Goal: Task Accomplishment & Management: Use online tool/utility

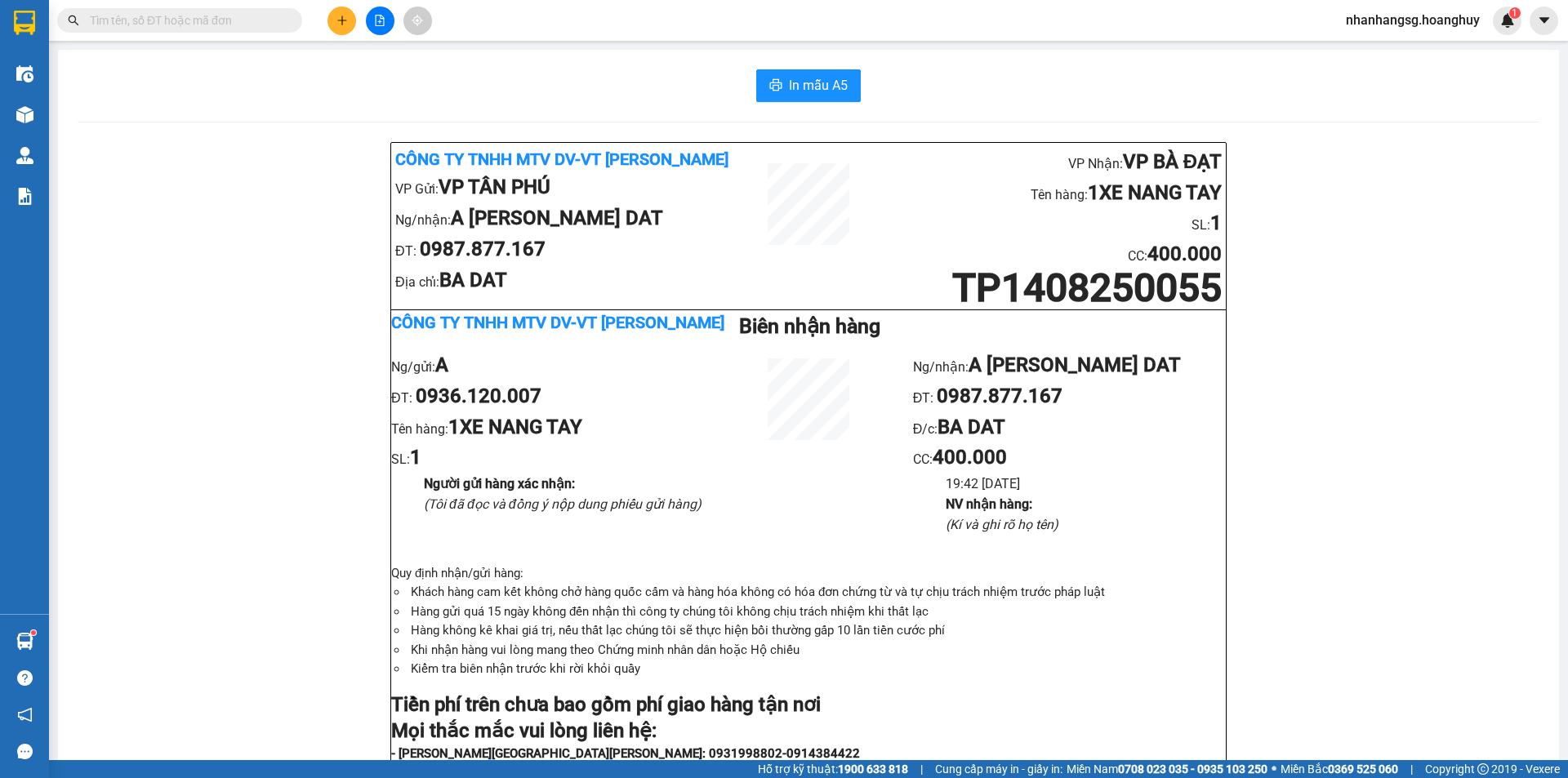
click at [369, 257] on div "Công ty TNHH MTV DV-VT [PERSON_NAME] VP Gửi: VP TÂN [PERSON_NAME]/[PERSON_NAME]…" at bounding box center [808, 771] width 1461 height 1258
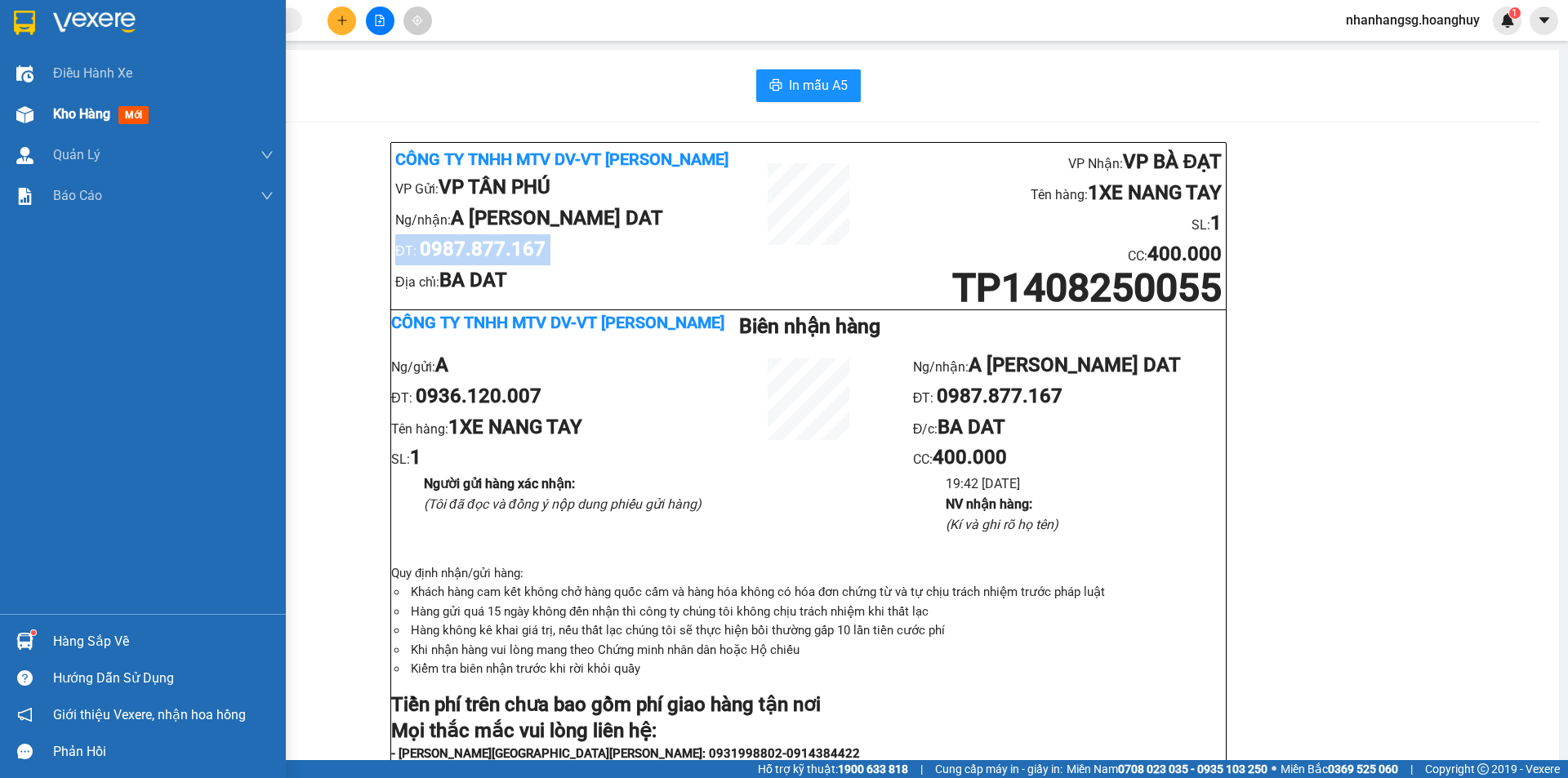
click at [68, 110] on span "Kho hàng" at bounding box center [82, 113] width 57 height 15
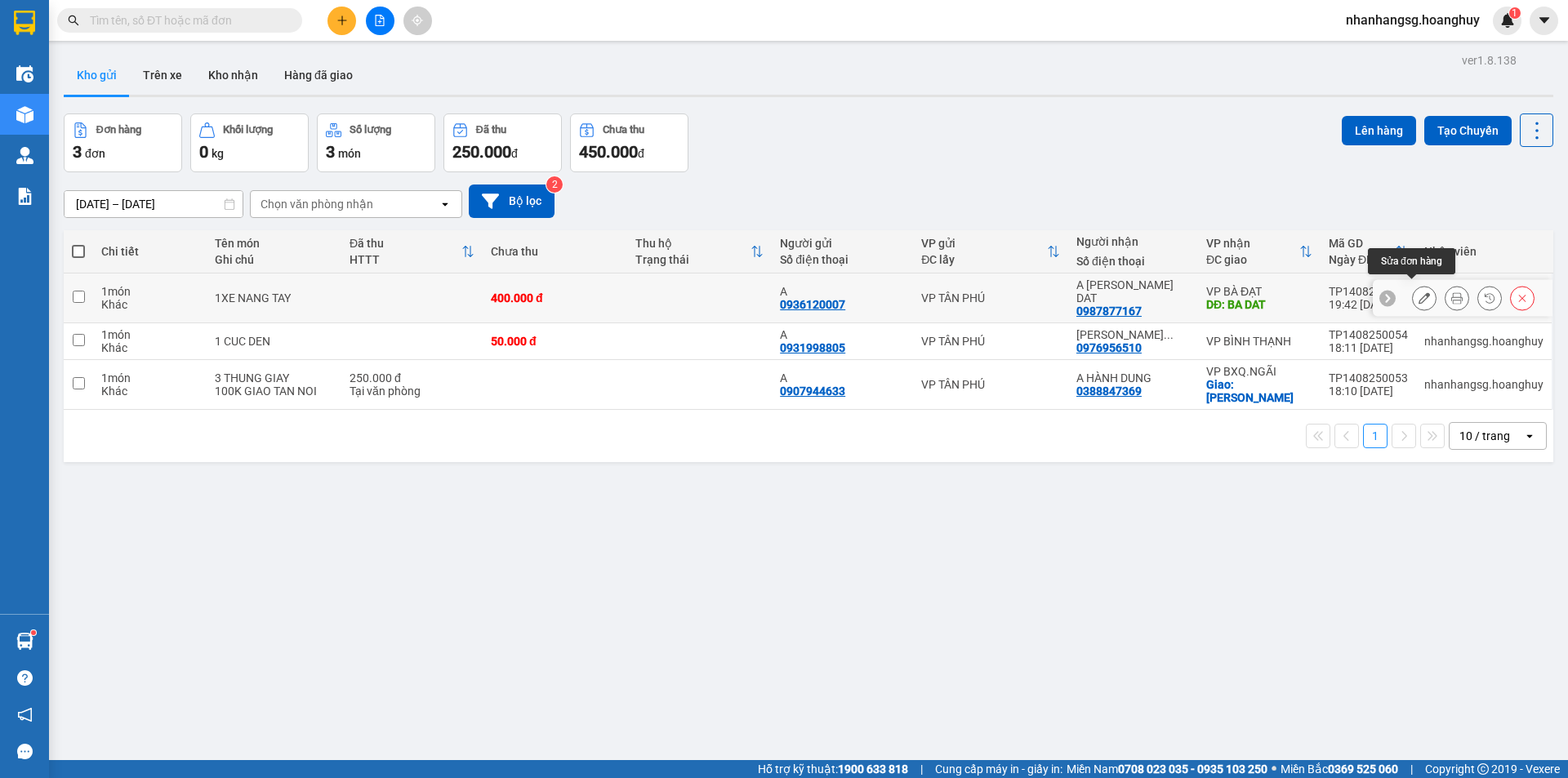
click at [1419, 293] on icon at bounding box center [1424, 298] width 12 height 12
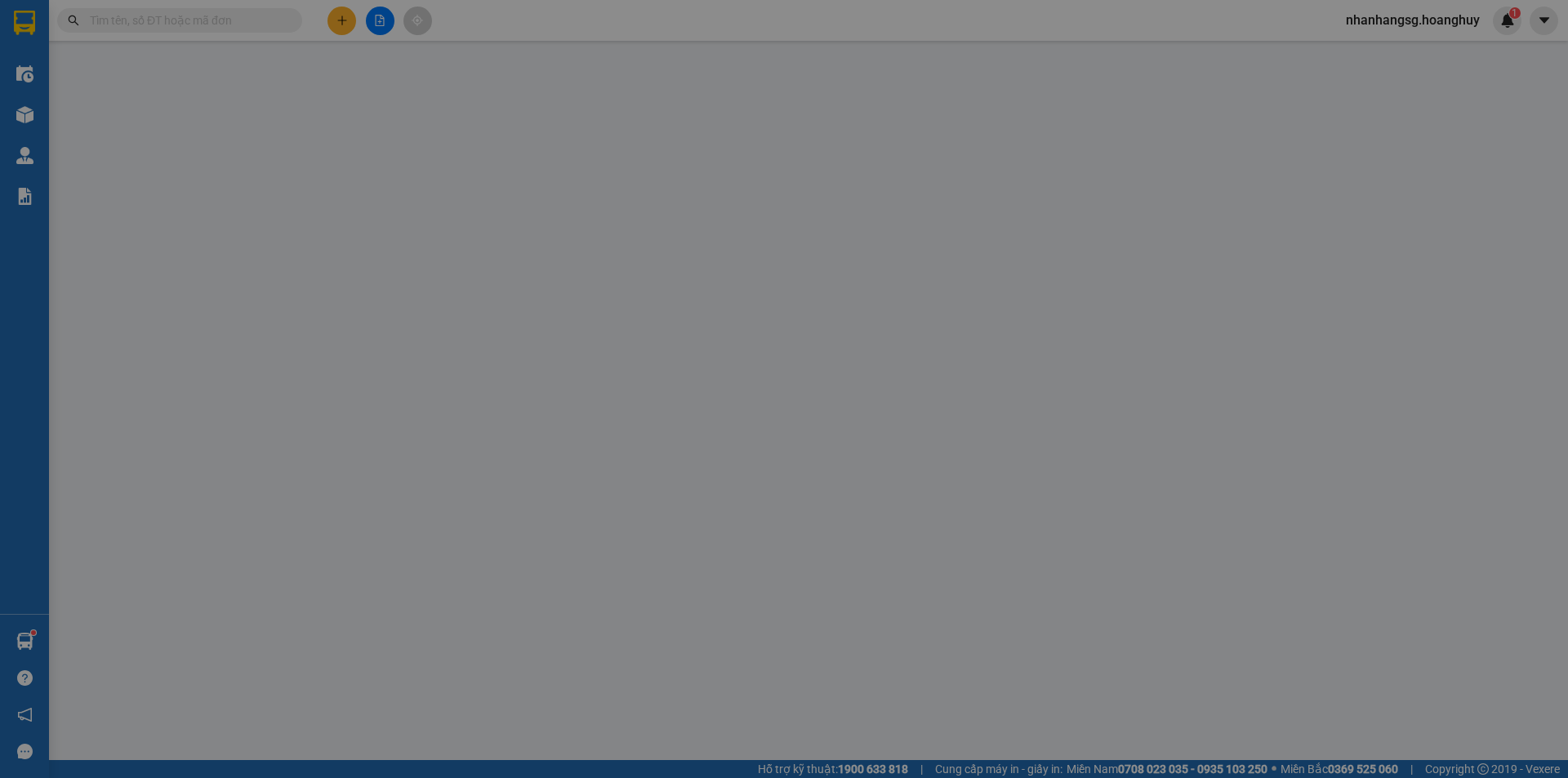
type input "0936120007"
type input "A"
type input "0987877167"
type input "A [PERSON_NAME] DAT"
type input "BA DAT"
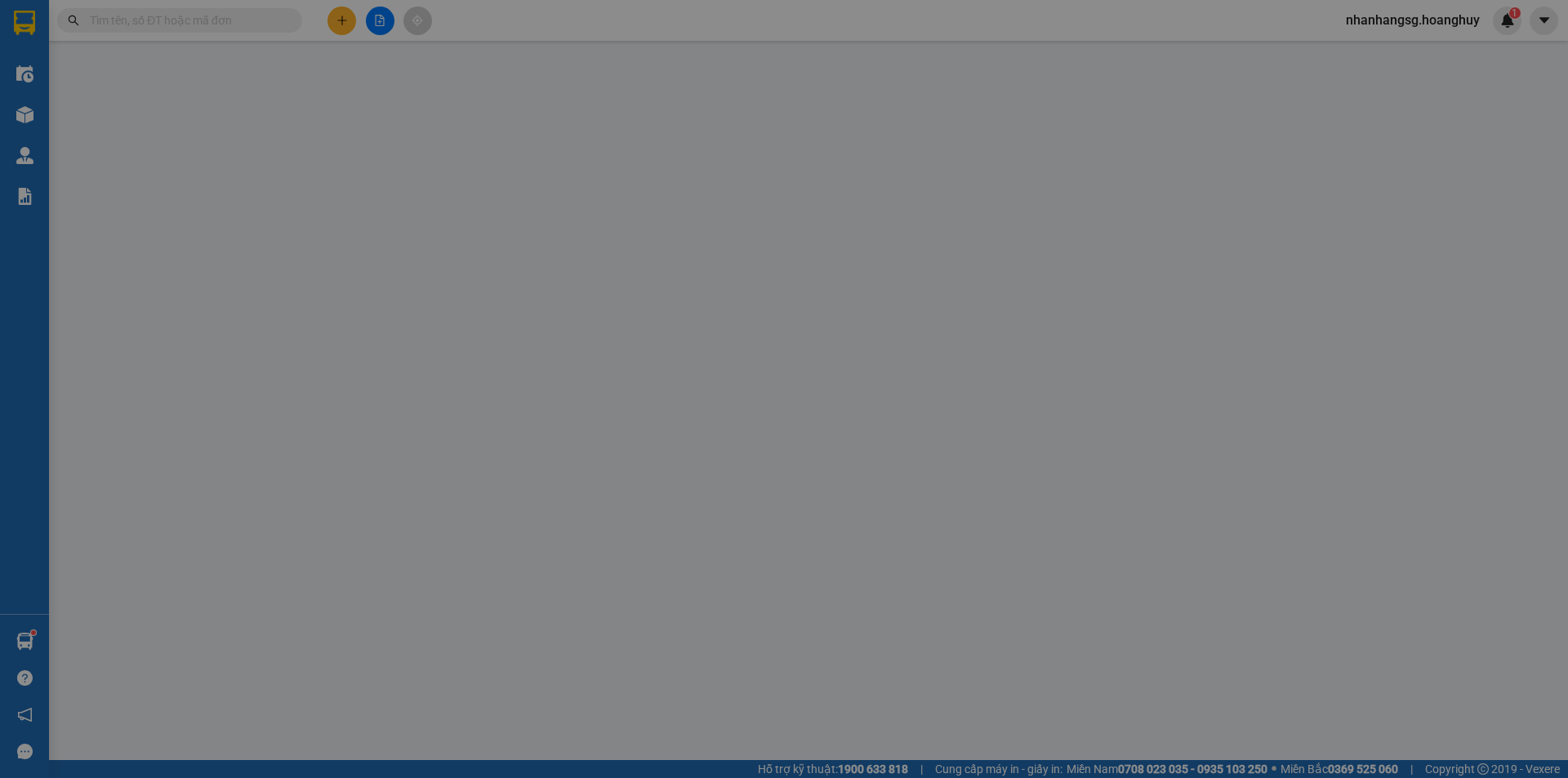
type input "400.000"
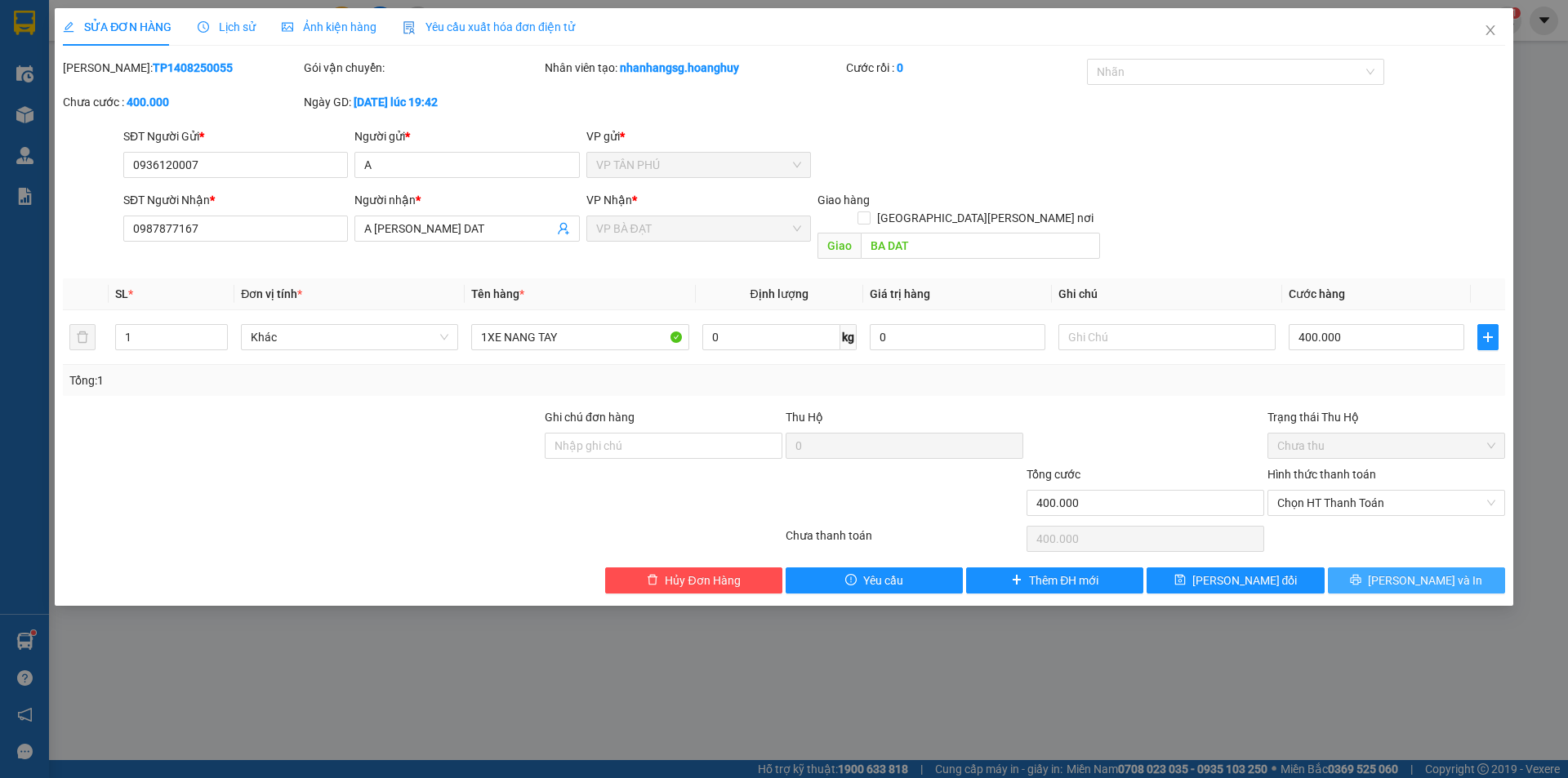
click at [1397, 567] on button "[PERSON_NAME] và In" at bounding box center [1416, 580] width 177 height 26
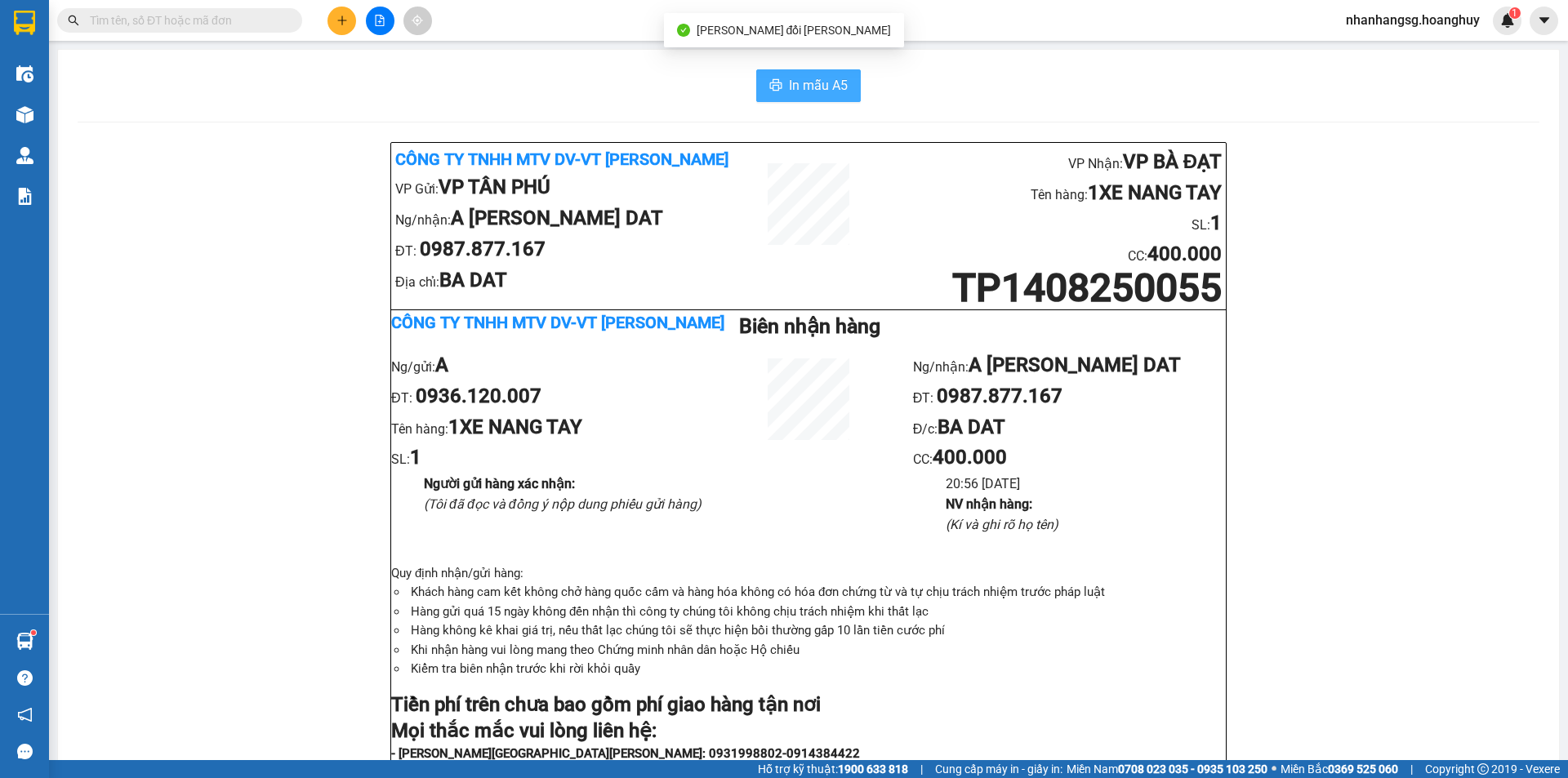
click at [788, 94] on span "In mẫu A5" at bounding box center [818, 85] width 59 height 20
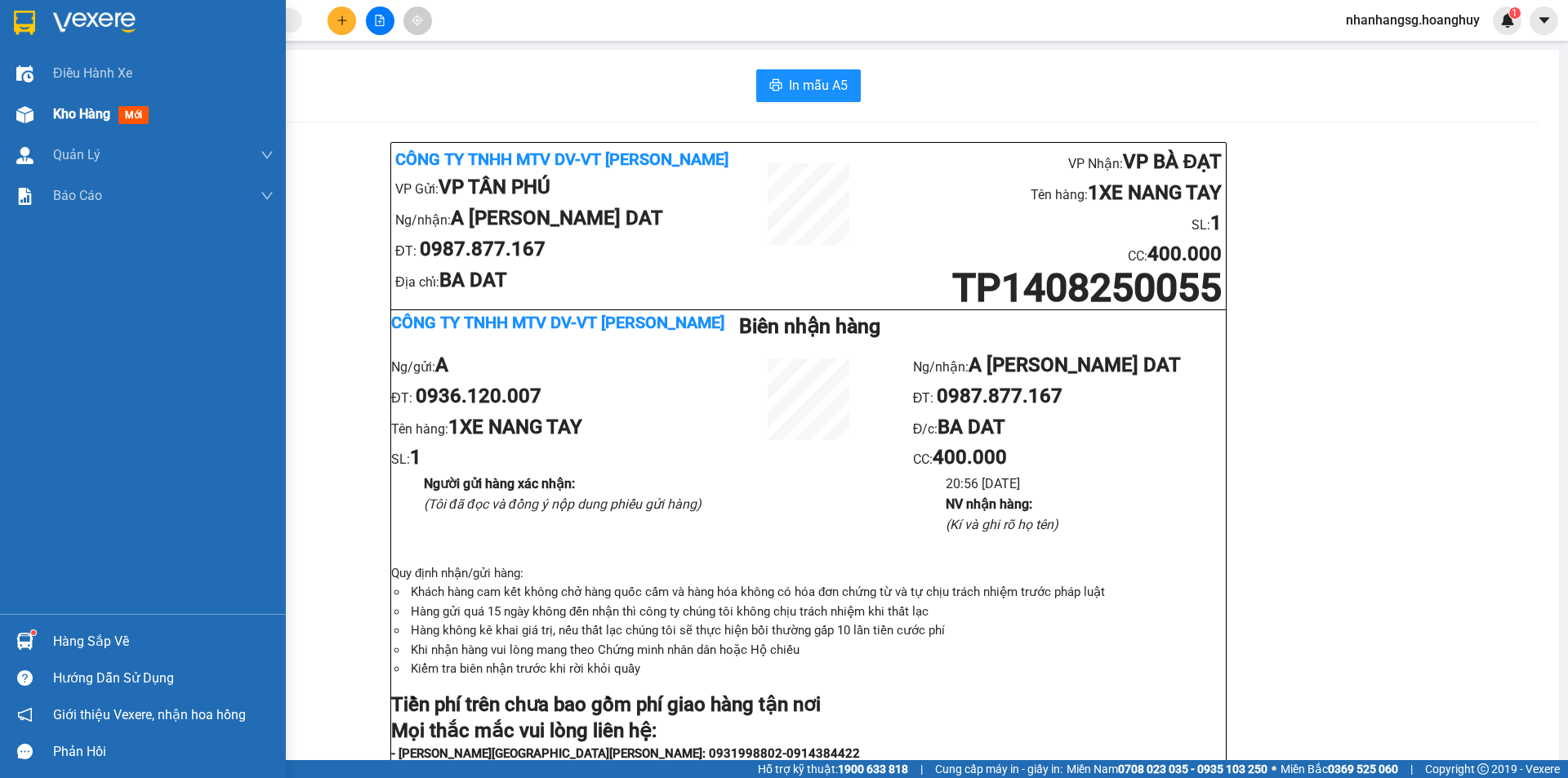
click at [72, 118] on span "Kho hàng" at bounding box center [82, 113] width 57 height 15
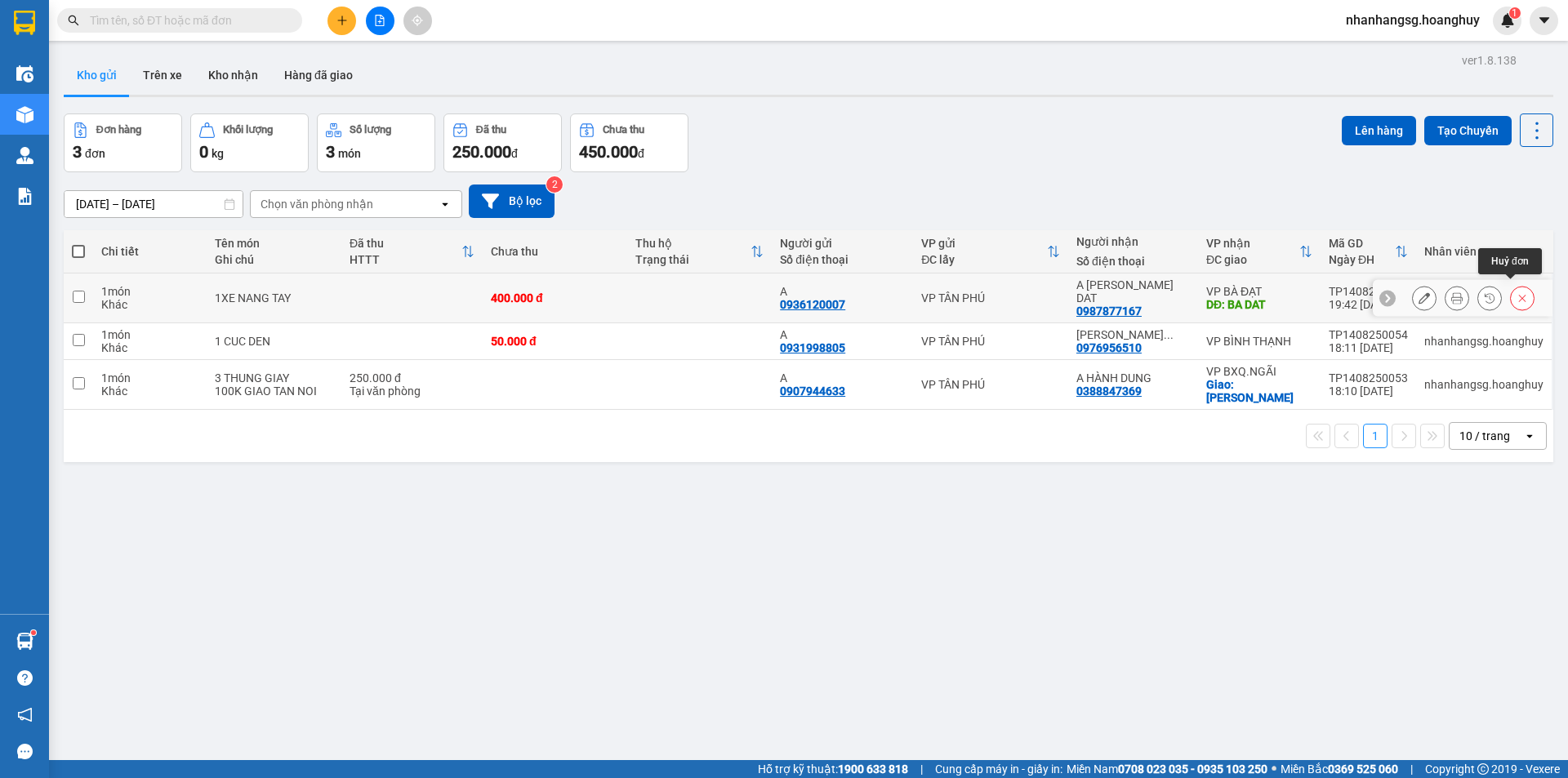
click at [1511, 300] on button at bounding box center [1522, 299] width 23 height 28
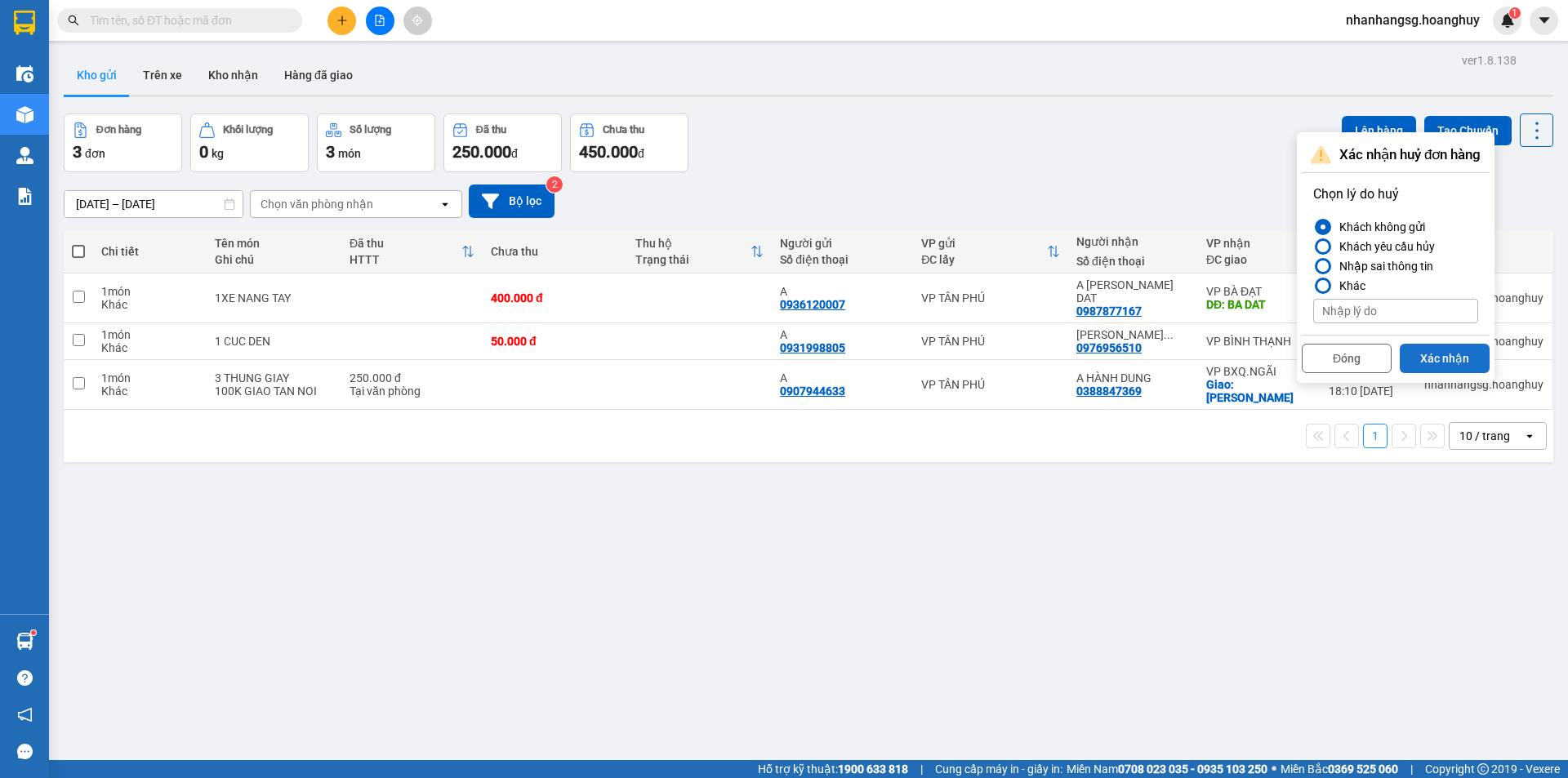
click at [1463, 356] on button "Xác nhận" at bounding box center [1444, 358] width 90 height 29
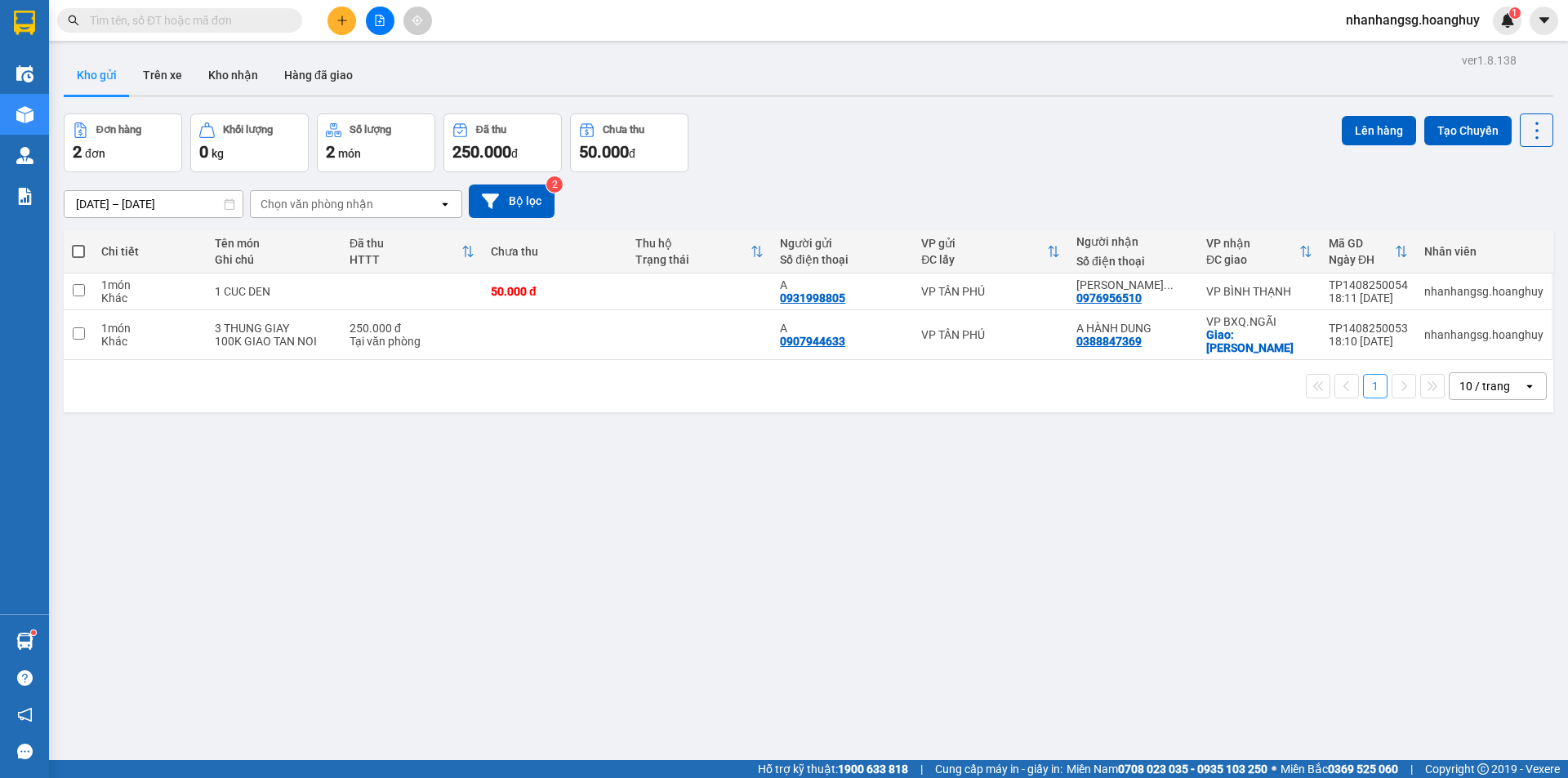
click at [76, 253] on span at bounding box center [78, 252] width 13 height 13
click at [78, 244] on input "checkbox" at bounding box center [78, 244] width 0 height 0
checkbox input "true"
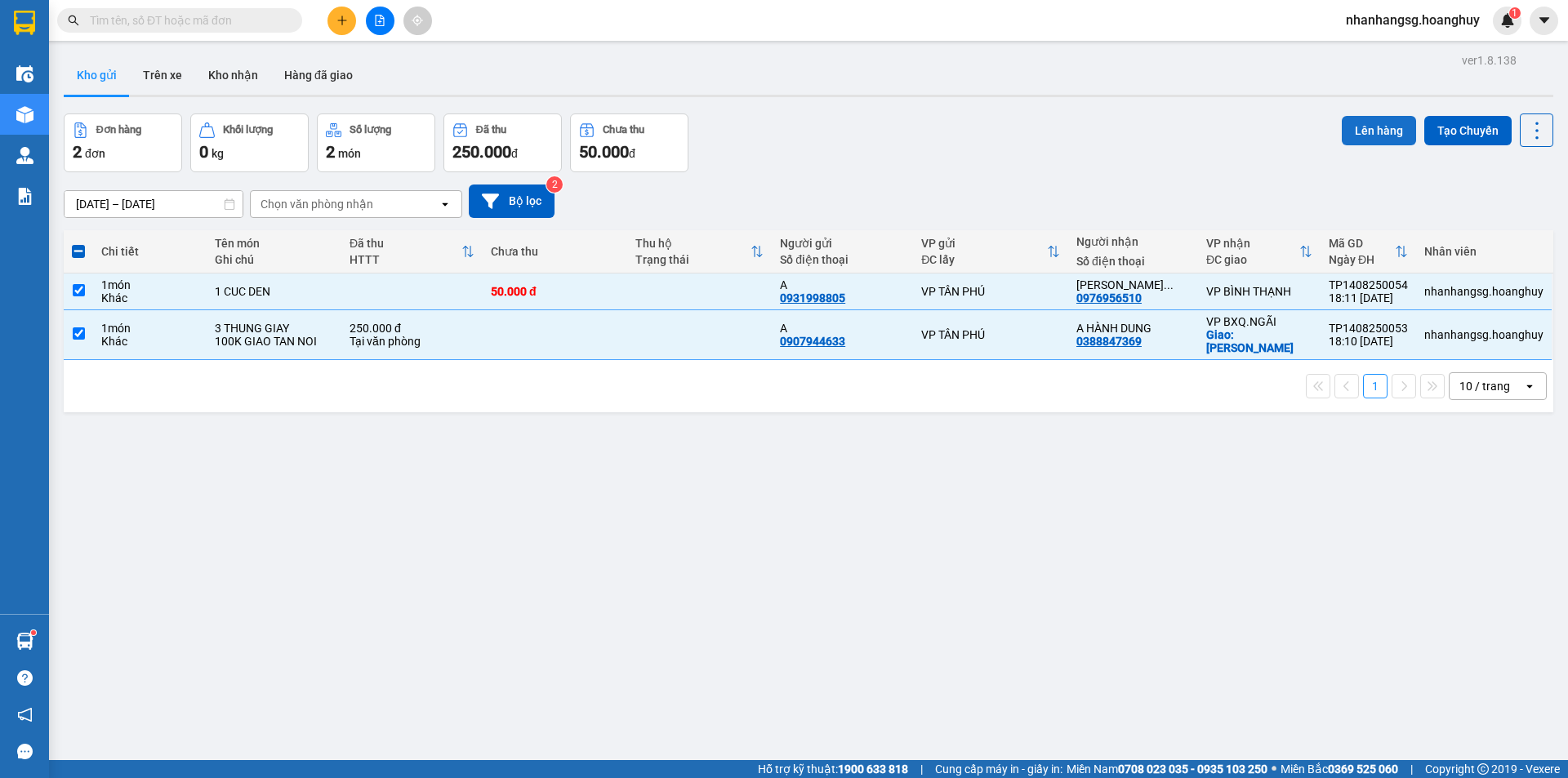
click at [1361, 118] on button "Lên hàng" at bounding box center [1379, 130] width 75 height 29
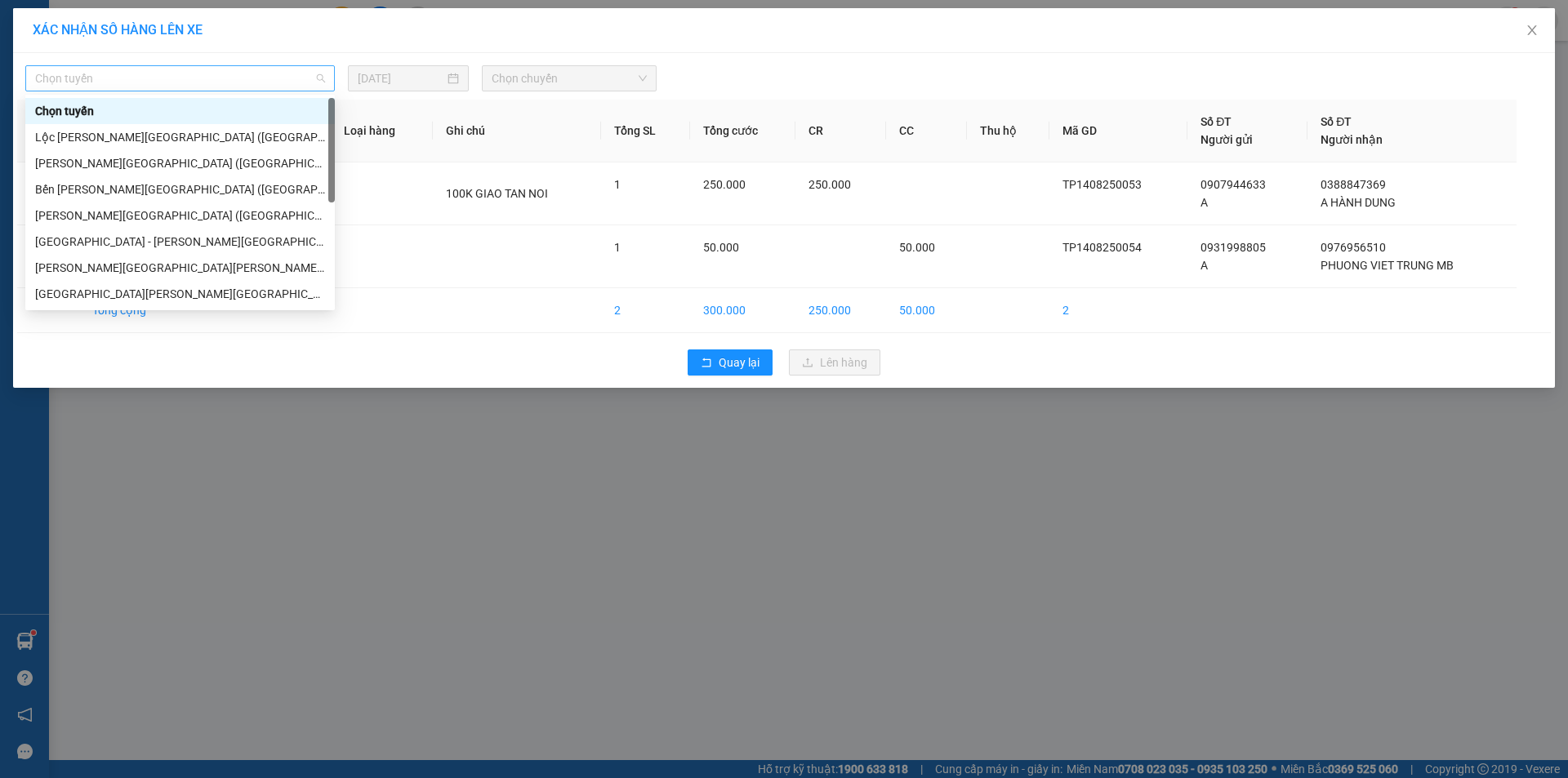
click at [233, 77] on span "Chọn tuyến" at bounding box center [180, 78] width 290 height 25
click at [156, 243] on div "[GEOGRAPHIC_DATA] - [PERSON_NAME][GEOGRAPHIC_DATA][PERSON_NAME] ([GEOGRAPHIC_DA…" at bounding box center [180, 242] width 290 height 18
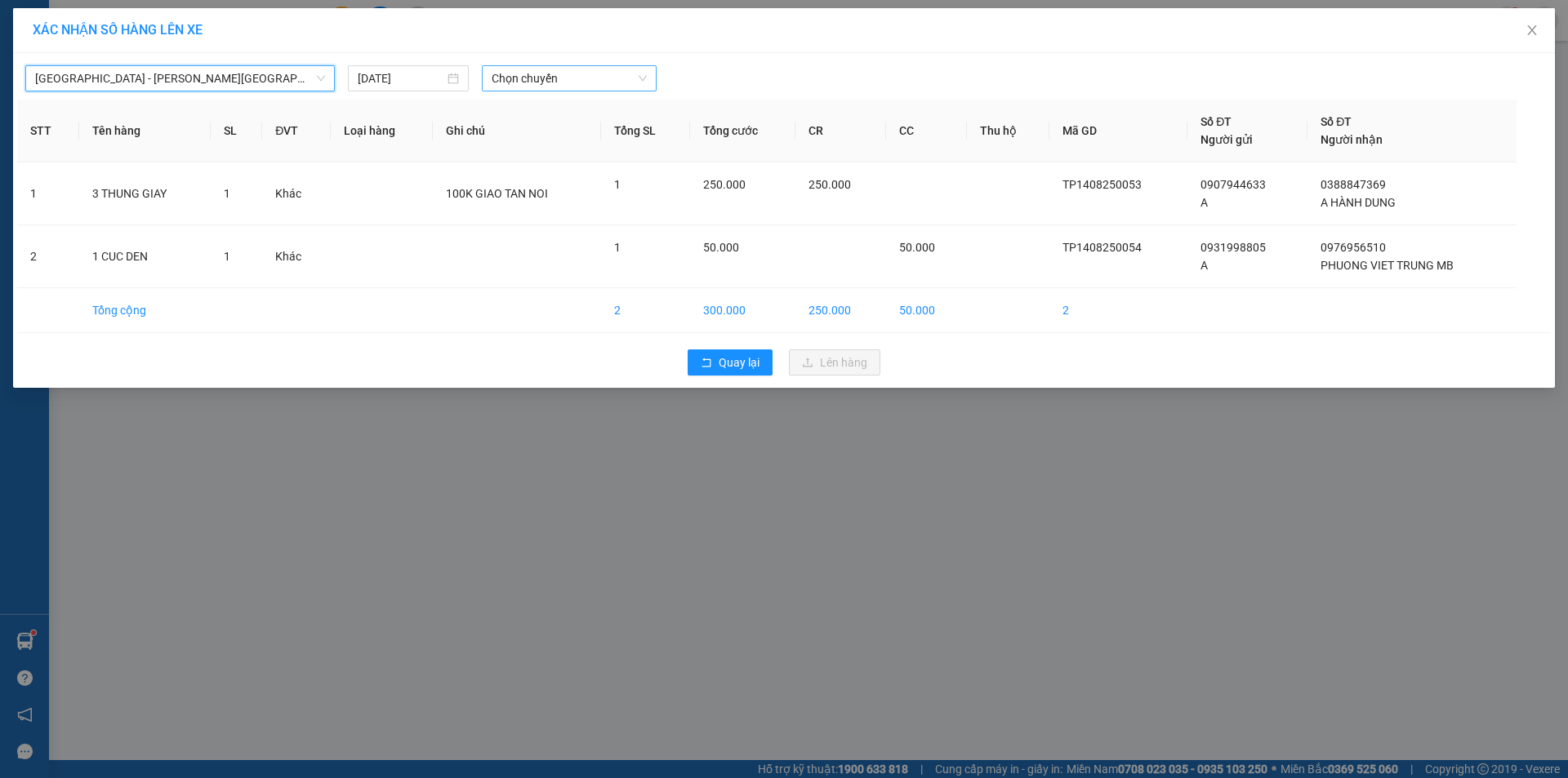
click at [521, 76] on span "Chọn chuyến" at bounding box center [569, 78] width 156 height 25
click at [552, 76] on span "Chọn chuyến" at bounding box center [569, 78] width 156 height 25
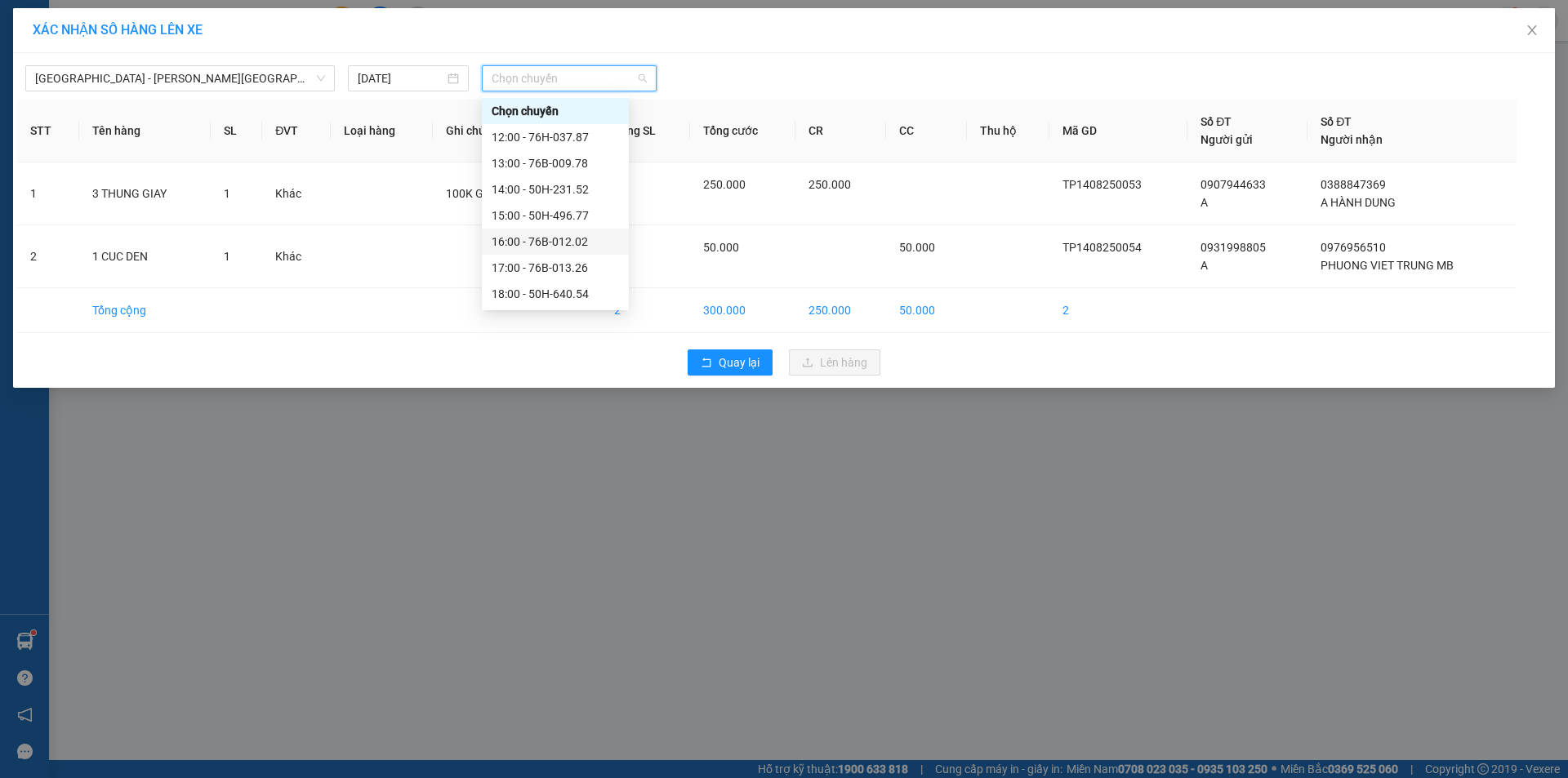
scroll to position [52, 0]
click at [567, 285] on div "20:00 - 51B-279.30" at bounding box center [555, 294] width 127 height 18
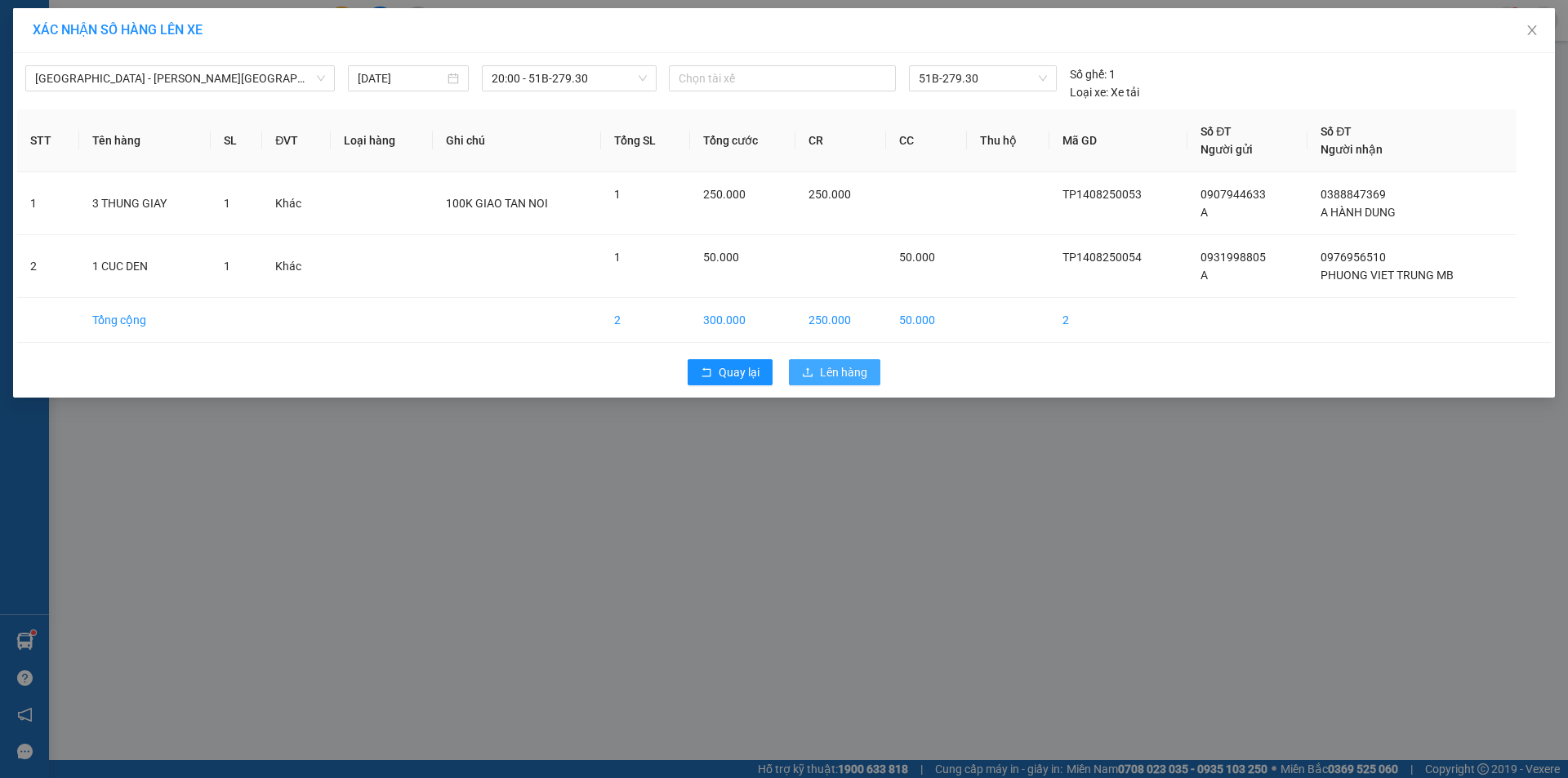
click at [832, 366] on span "Lên hàng" at bounding box center [843, 373] width 47 height 18
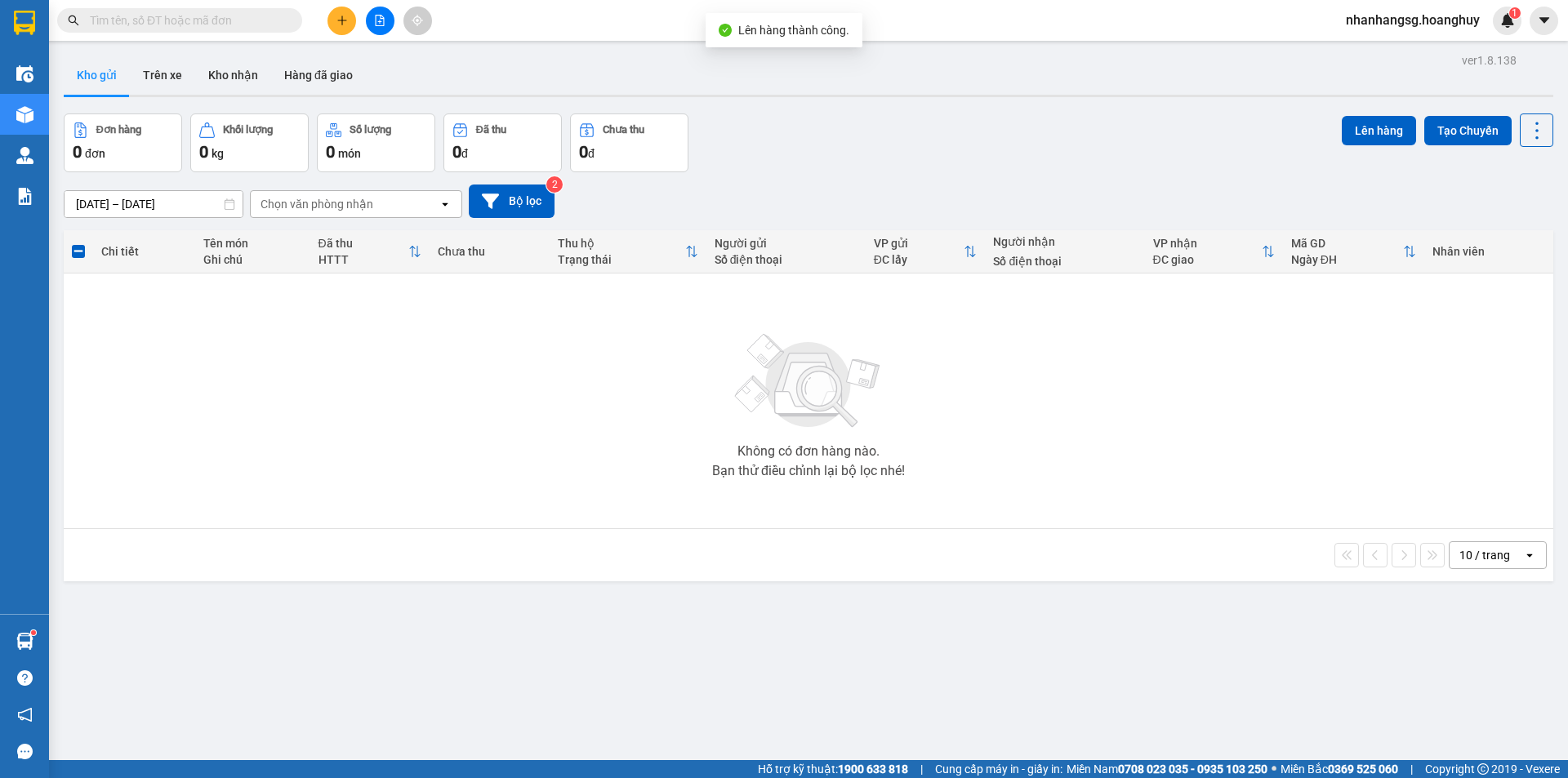
click at [372, 27] on button at bounding box center [380, 20] width 28 height 28
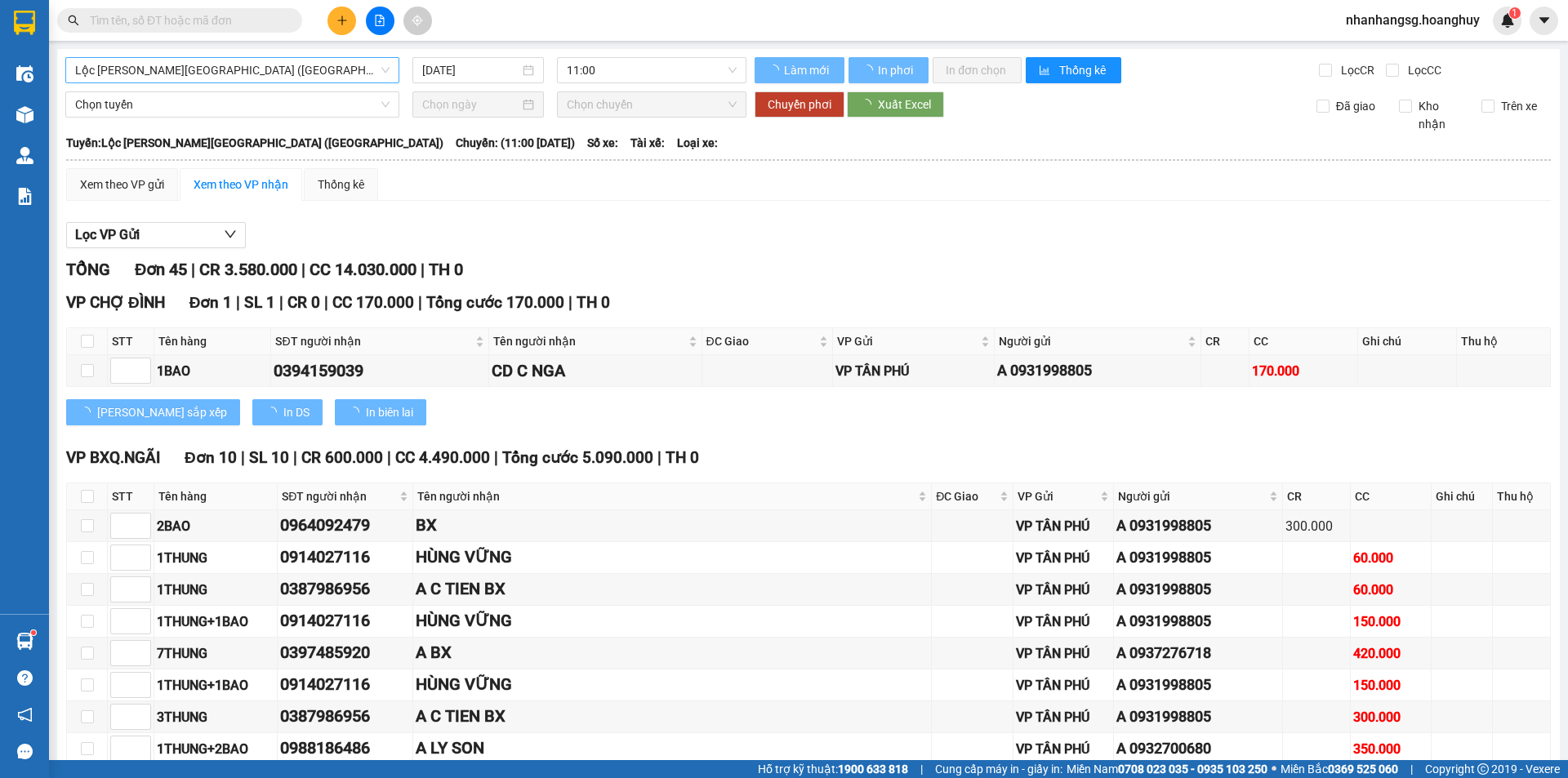
click at [236, 72] on span "Lộc [PERSON_NAME][GEOGRAPHIC_DATA] ([GEOGRAPHIC_DATA])" at bounding box center [233, 70] width 315 height 25
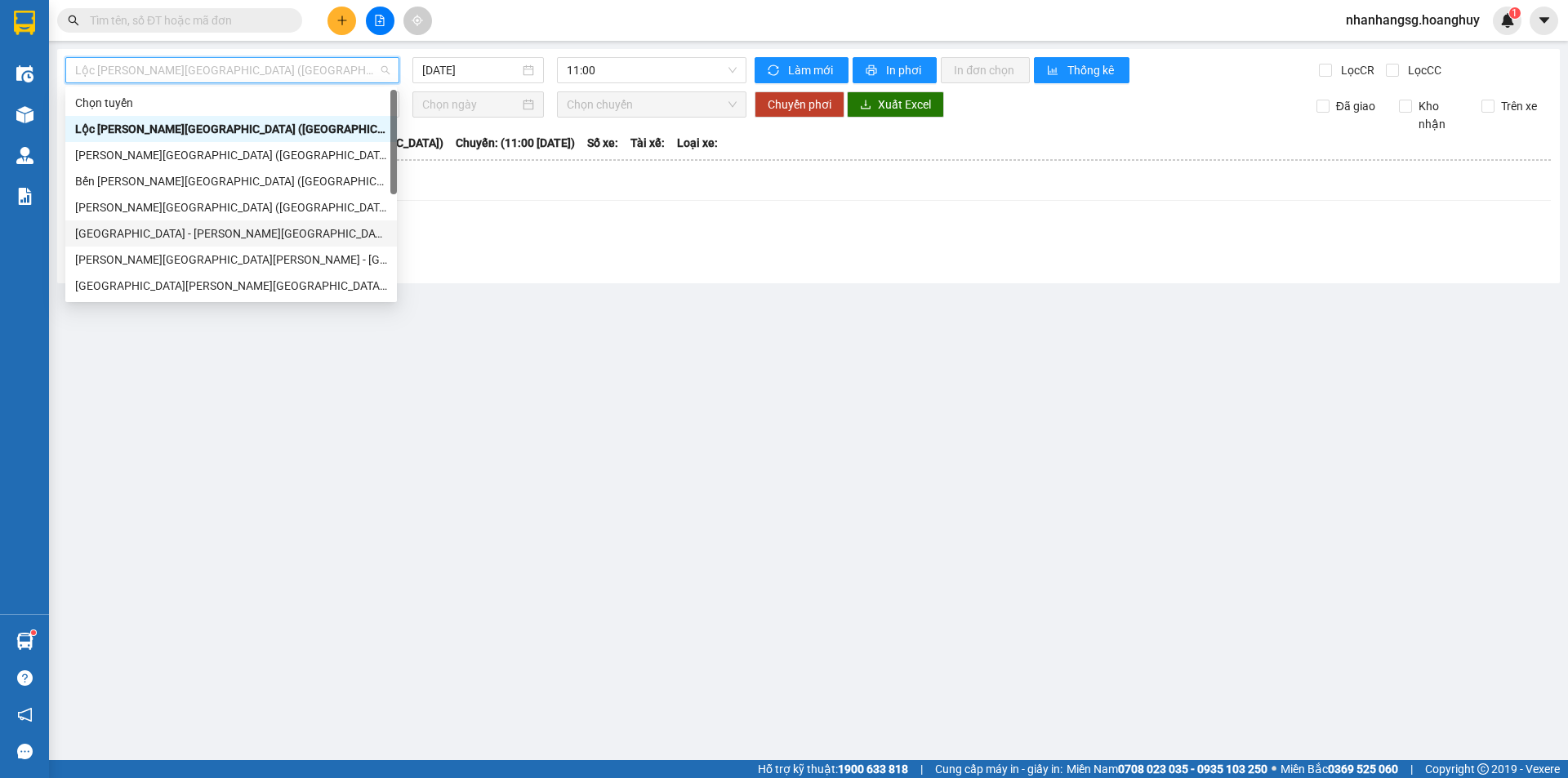
click at [189, 234] on div "[GEOGRAPHIC_DATA] - [PERSON_NAME][GEOGRAPHIC_DATA][PERSON_NAME] ([GEOGRAPHIC_DA…" at bounding box center [231, 234] width 312 height 18
type input "[DATE]"
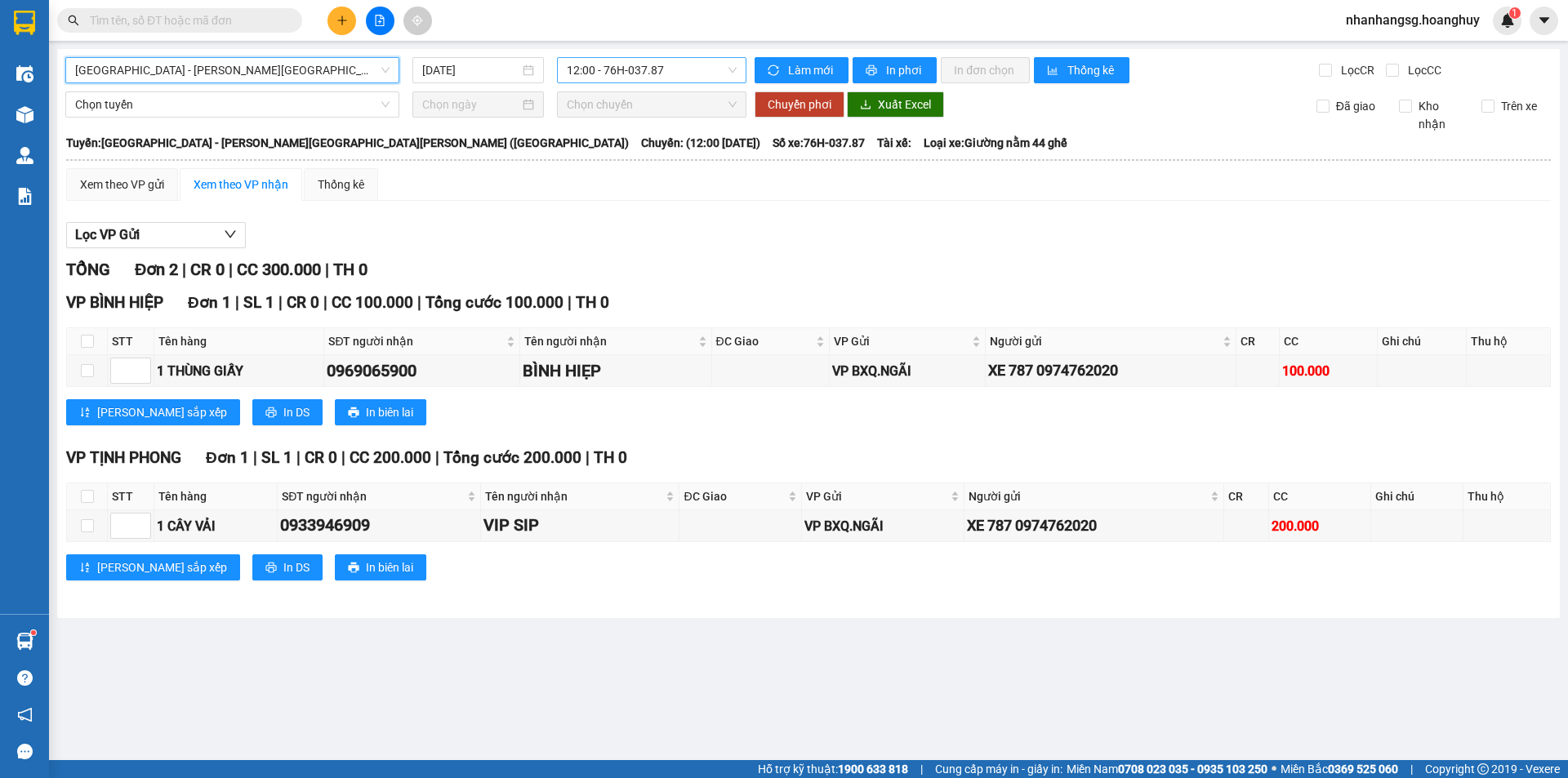
click at [661, 65] on span "12:00 - 76H-037.87" at bounding box center [651, 70] width 170 height 25
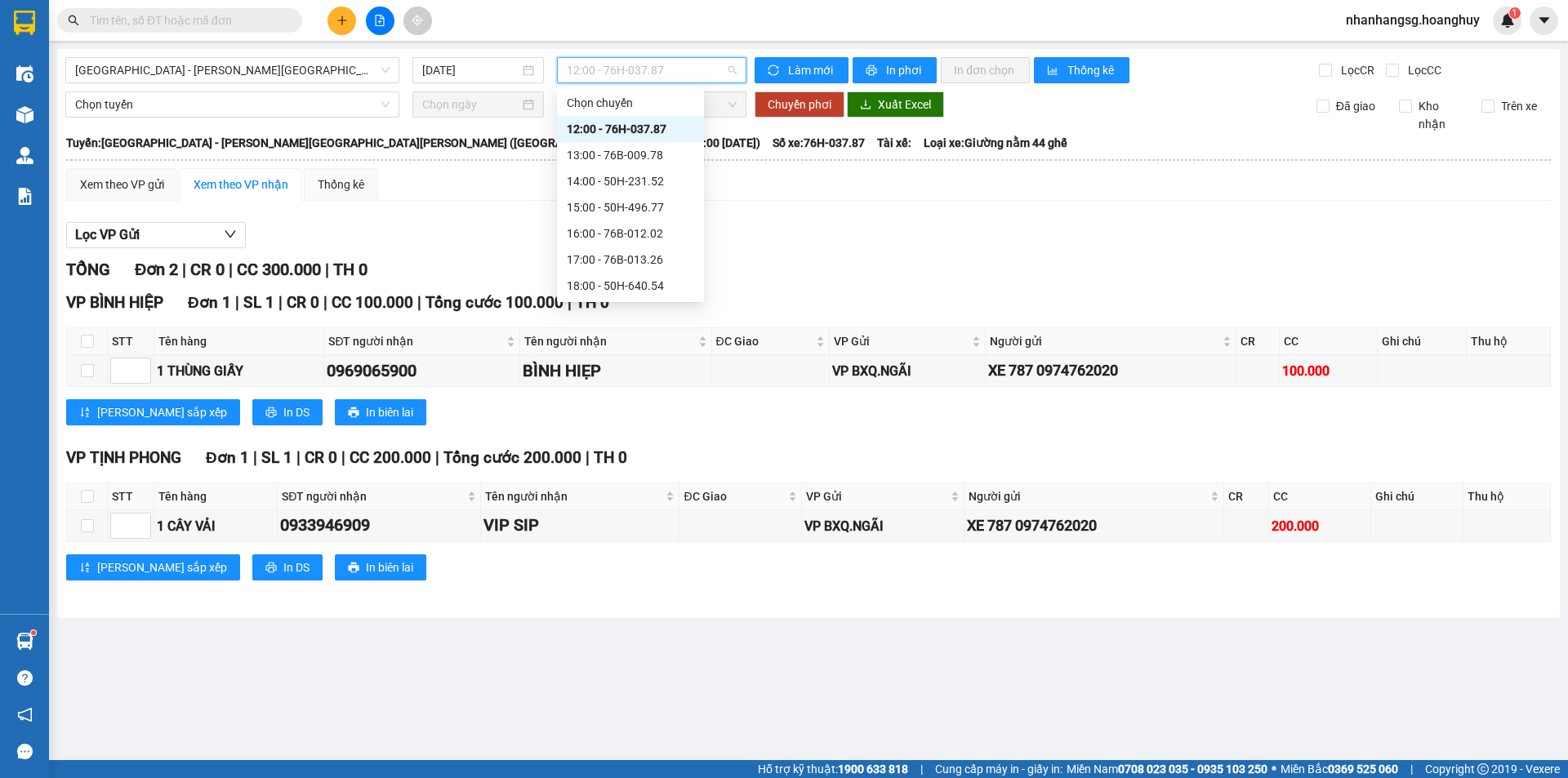
click at [661, 65] on span "12:00 - 76H-037.87" at bounding box center [651, 70] width 170 height 25
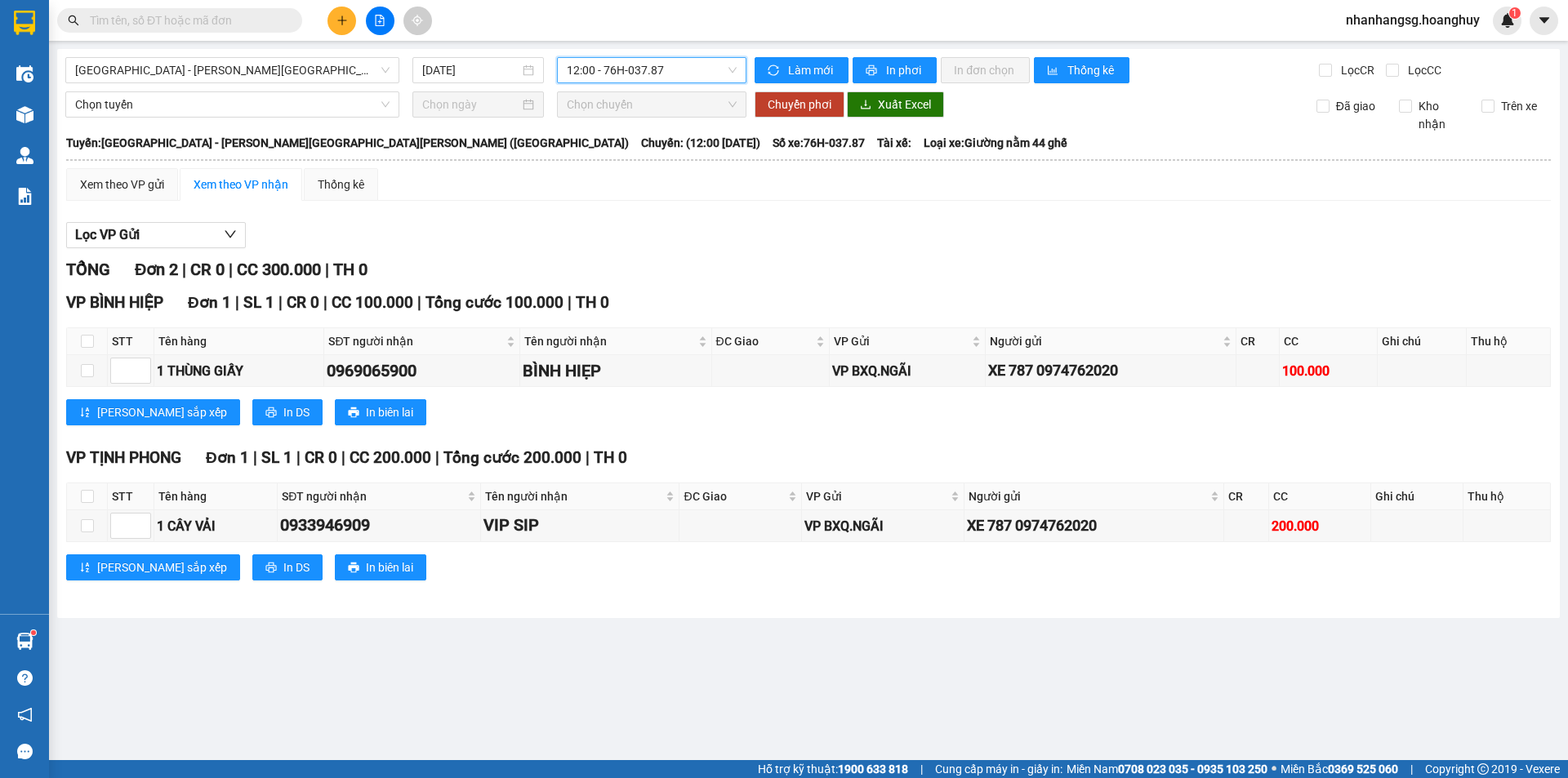
click at [602, 72] on span "12:00 - 76H-037.87" at bounding box center [651, 70] width 170 height 25
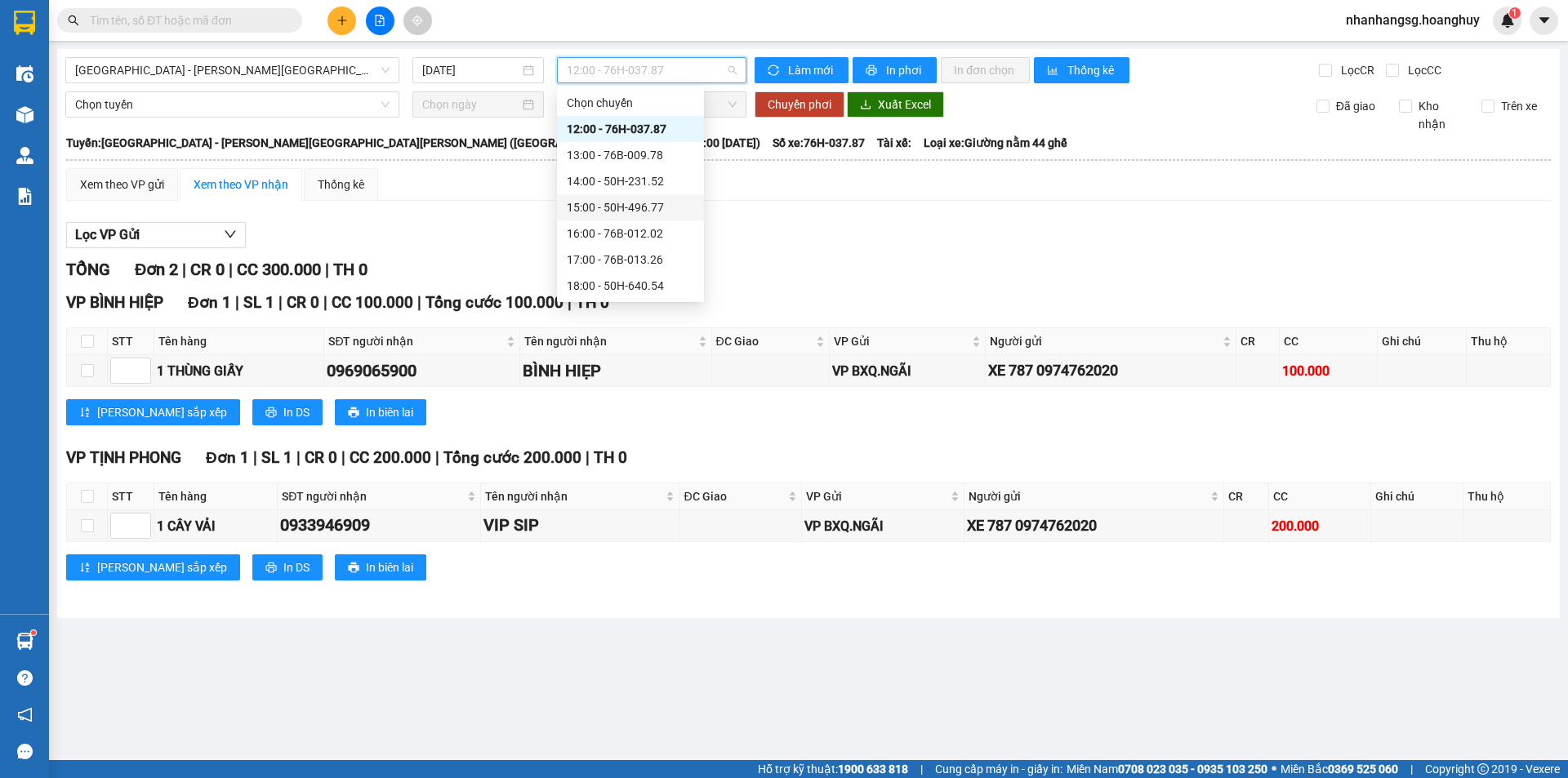
scroll to position [52, 0]
click at [638, 280] on div "20:00 - 51B-279.30" at bounding box center [629, 285] width 127 height 18
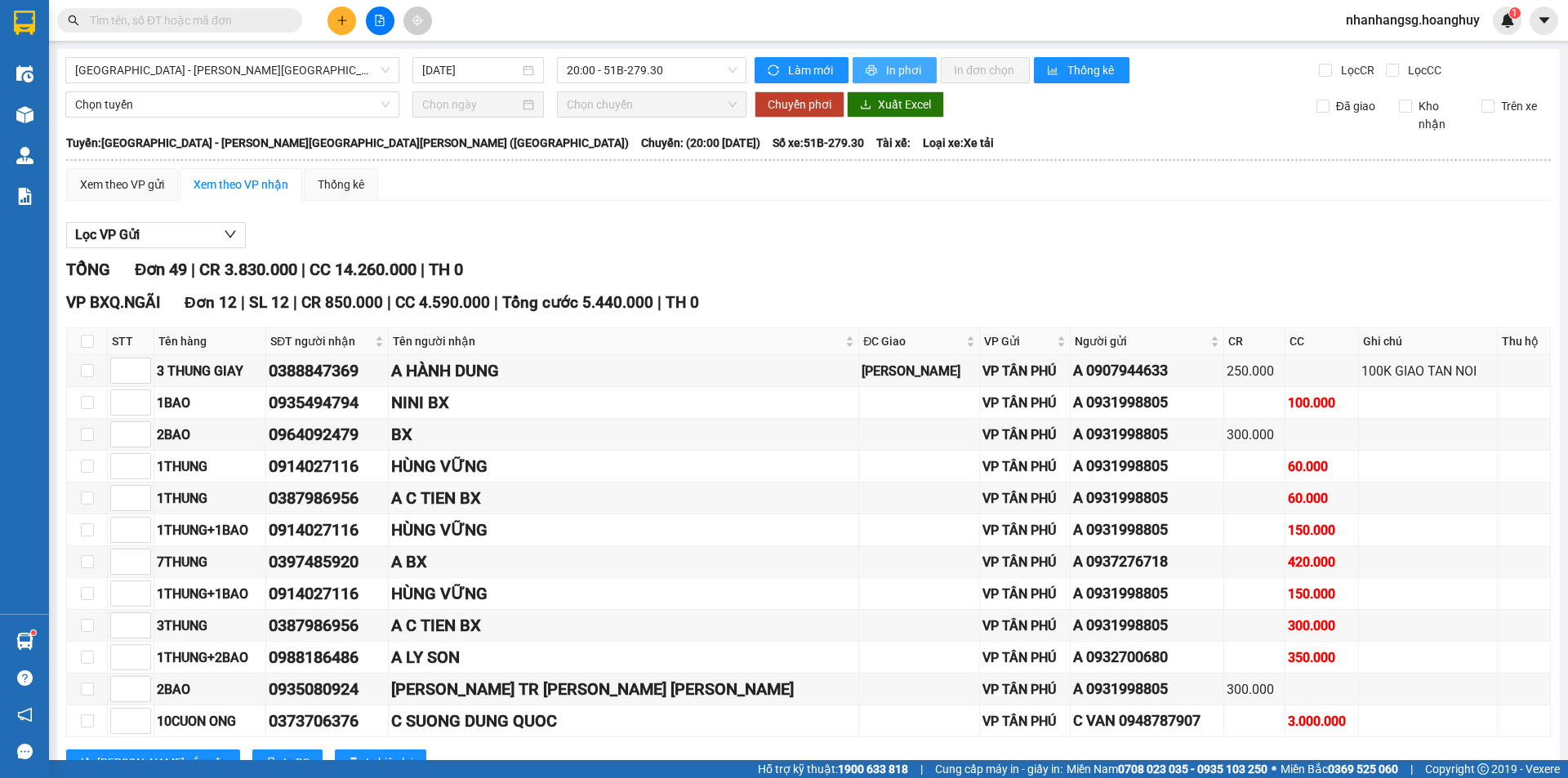
click at [886, 63] on span "In phơi" at bounding box center [905, 70] width 37 height 18
